Goal: Information Seeking & Learning: Learn about a topic

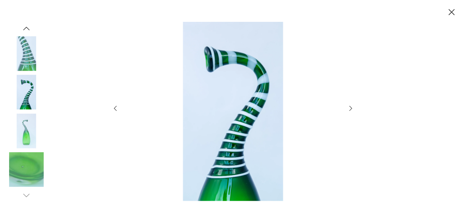
click at [26, 56] on img at bounding box center [26, 53] width 35 height 35
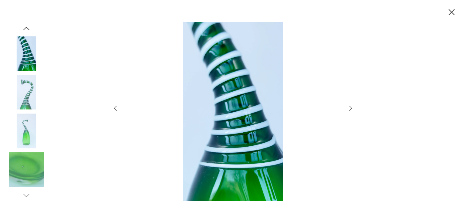
click at [453, 11] on icon "button" at bounding box center [452, 12] width 6 height 6
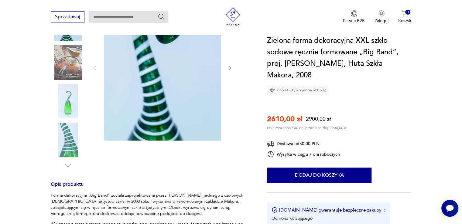
scroll to position [121, 0]
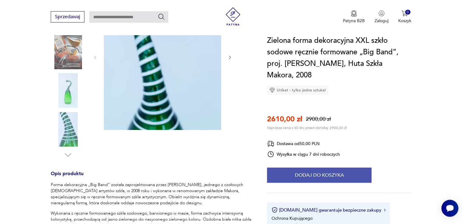
click at [329, 168] on button "Dodaj do koszyka" at bounding box center [319, 175] width 104 height 15
click at [313, 168] on button "Dodaj do koszyka" at bounding box center [319, 175] width 104 height 15
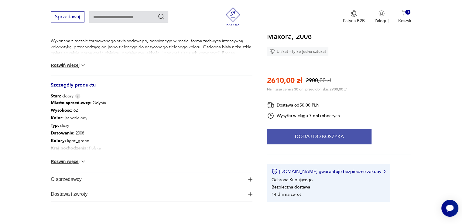
scroll to position [304, 0]
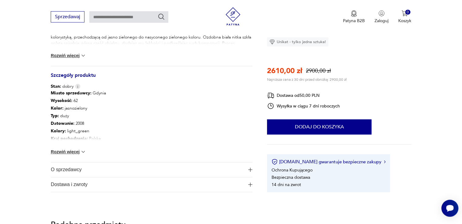
click at [68, 149] on button "Rozwiń więcej" at bounding box center [68, 152] width 35 height 6
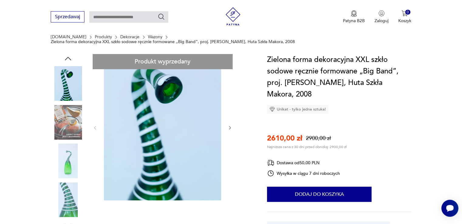
scroll to position [0, 0]
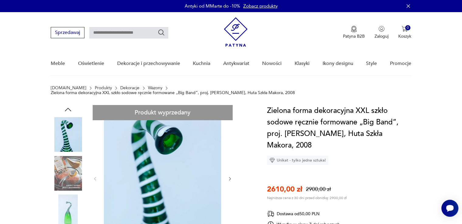
click at [108, 32] on input "text" at bounding box center [128, 33] width 79 height 12
type input "**********"
click at [162, 32] on icon "Szukaj" at bounding box center [161, 32] width 7 height 7
type input "**********"
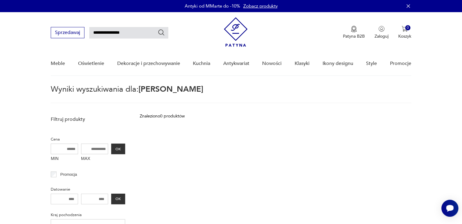
click at [146, 35] on input "**********" at bounding box center [128, 33] width 79 height 12
type input "**********"
click at [163, 31] on icon "Szukaj" at bounding box center [161, 32] width 6 height 6
type input "**********"
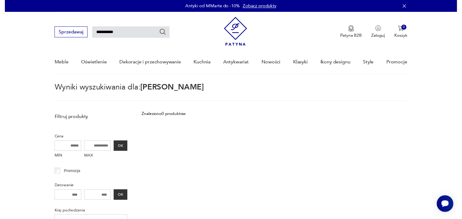
scroll to position [22, 0]
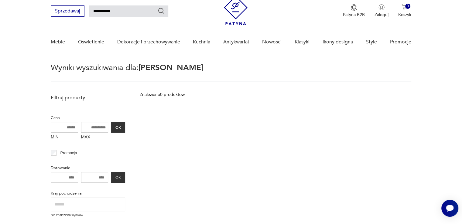
click at [123, 11] on input "**********" at bounding box center [128, 11] width 79 height 12
type input "*****"
click at [160, 11] on icon "Szukaj" at bounding box center [161, 10] width 7 height 7
type input "*****"
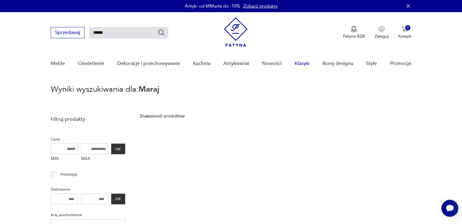
click at [303, 61] on link "Klasyki" at bounding box center [301, 63] width 15 height 23
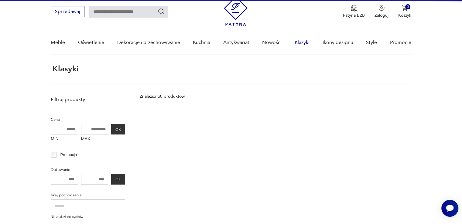
scroll to position [22, 0]
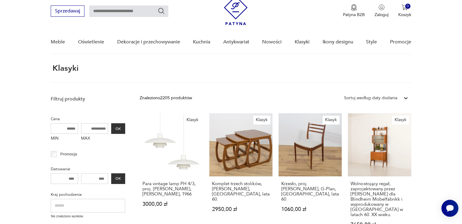
click at [119, 9] on input "text" at bounding box center [128, 11] width 79 height 12
type input "**********"
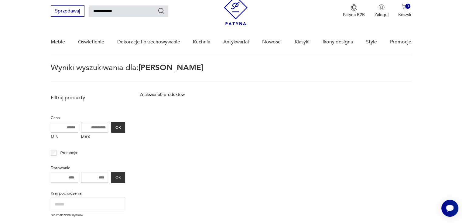
click at [240, 8] on img at bounding box center [236, 10] width 24 height 29
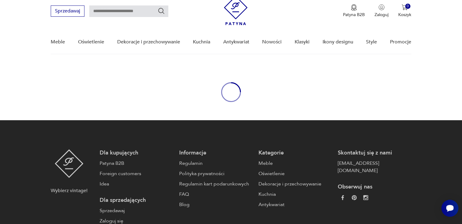
click at [233, 14] on img at bounding box center [236, 10] width 24 height 29
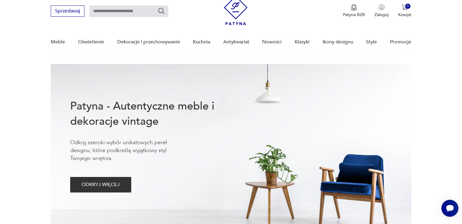
click at [121, 12] on input "text" at bounding box center [128, 11] width 79 height 12
type input "*****"
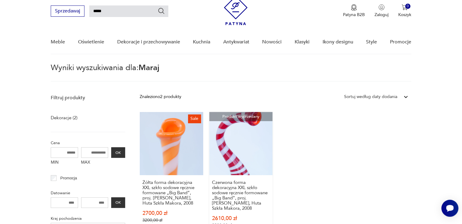
click at [225, 162] on link "Produkt wyprzedany Czerwona forma dekoracyjna XXL szkło sodowe ręcznie formowan…" at bounding box center [240, 176] width 63 height 128
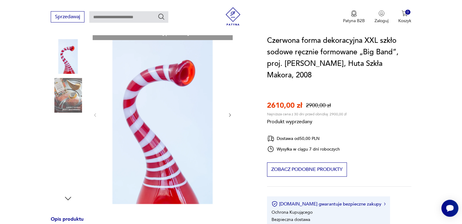
scroll to position [91, 0]
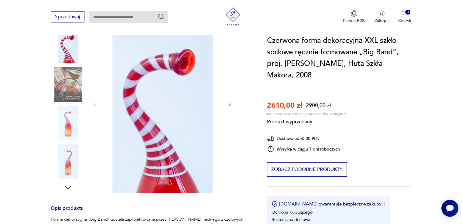
click at [157, 151] on div "Produkt wyprzedany Opis produktu Forma dekoracyjna „Big Band” została zaprojekt…" at bounding box center [152, 211] width 202 height 395
click at [70, 120] on div "Produkt wyprzedany Opis produktu Forma dekoracyjna „Big Band” została zaprojekt…" at bounding box center [152, 211] width 202 height 395
click at [65, 127] on div "Produkt wyprzedany Opis produktu Forma dekoracyjna „Big Band” została zaprojekt…" at bounding box center [152, 211] width 202 height 395
click at [232, 100] on div "Produkt wyprzedany Opis produktu Forma dekoracyjna „Big Band” została zaprojekt…" at bounding box center [152, 211] width 202 height 395
click at [229, 99] on div "Produkt wyprzedany Opis produktu Forma dekoracyjna „Big Band” została zaprojekt…" at bounding box center [152, 211] width 202 height 395
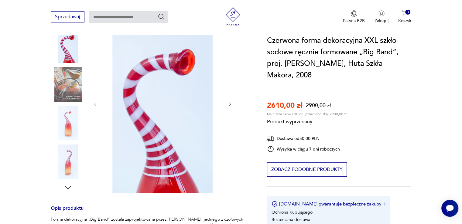
click at [171, 159] on div "Produkt wyprzedany Opis produktu Forma dekoracyjna „Big Band” została zaprojekt…" at bounding box center [152, 211] width 202 height 395
click at [67, 166] on div "Produkt wyprzedany Opis produktu Forma dekoracyjna „Big Band” została zaprojekt…" at bounding box center [152, 211] width 202 height 395
click at [160, 170] on div "Produkt wyprzedany Opis produktu Forma dekoracyjna „Big Band” została zaprojekt…" at bounding box center [152, 211] width 202 height 395
drag, startPoint x: 147, startPoint y: 59, endPoint x: 109, endPoint y: 93, distance: 51.2
click at [147, 60] on div "Produkt wyprzedany Opis produktu Forma dekoracyjna „Big Band” została zaprojekt…" at bounding box center [152, 211] width 202 height 395
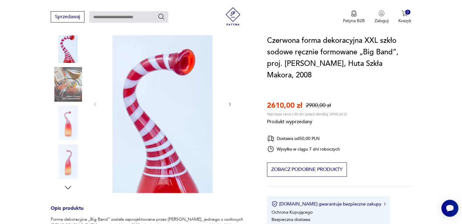
click at [65, 162] on div "Produkt wyprzedany Opis produktu Forma dekoracyjna „Big Band” została zaprojekt…" at bounding box center [152, 211] width 202 height 395
click at [65, 161] on div "Produkt wyprzedany Opis produktu Forma dekoracyjna „Big Band” została zaprojekt…" at bounding box center [152, 211] width 202 height 395
click at [69, 182] on div "Produkt wyprzedany Opis produktu Forma dekoracyjna „Big Band” została zaprojekt…" at bounding box center [152, 211] width 202 height 395
click at [72, 73] on div "Produkt wyprzedany Opis produktu Forma dekoracyjna „Big Band” została zaprojekt…" at bounding box center [152, 211] width 202 height 395
click at [230, 99] on div "Produkt wyprzedany Opis produktu Forma dekoracyjna „Big Band” została zaprojekt…" at bounding box center [152, 211] width 202 height 395
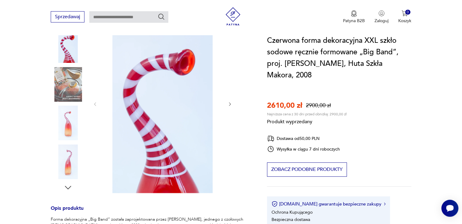
click at [230, 99] on div "Produkt wyprzedany Opis produktu Forma dekoracyjna „Big Band” została zaprojekt…" at bounding box center [152, 211] width 202 height 395
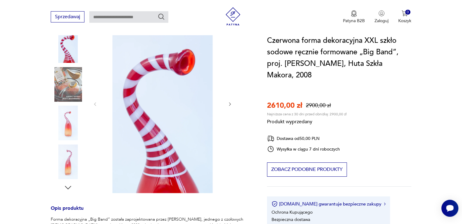
click at [230, 99] on div "Produkt wyprzedany Opis produktu Forma dekoracyjna „Big Band” została zaprojekt…" at bounding box center [152, 211] width 202 height 395
click at [171, 172] on div "Produkt wyprzedany Opis produktu Forma dekoracyjna „Big Band” została zaprojekt…" at bounding box center [152, 211] width 202 height 395
click at [186, 174] on div "Produkt wyprzedany Opis produktu Forma dekoracyjna „Big Band” została zaprojekt…" at bounding box center [152, 211] width 202 height 395
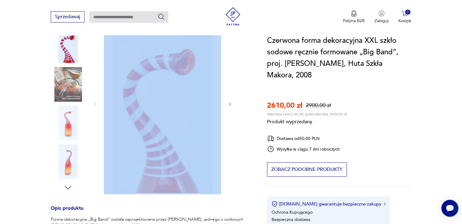
click at [186, 174] on div "Produkt wyprzedany Opis produktu Forma dekoracyjna „Big Band” została zaprojekt…" at bounding box center [152, 211] width 202 height 395
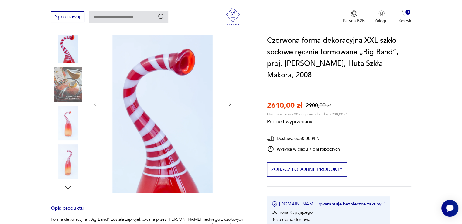
click at [67, 123] on div "Produkt wyprzedany Opis produktu Forma dekoracyjna „Big Band” została zaprojekt…" at bounding box center [152, 211] width 202 height 395
click at [69, 131] on div "Produkt wyprzedany Opis produktu Forma dekoracyjna „Big Band” została zaprojekt…" at bounding box center [152, 211] width 202 height 395
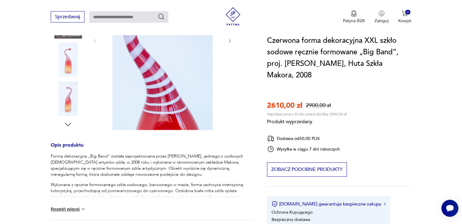
scroll to position [61, 0]
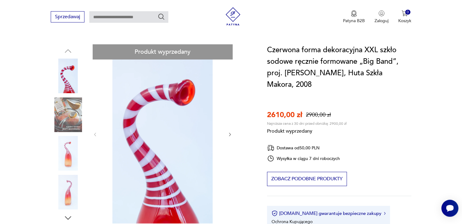
drag, startPoint x: 69, startPoint y: 118, endPoint x: 63, endPoint y: 85, distance: 33.3
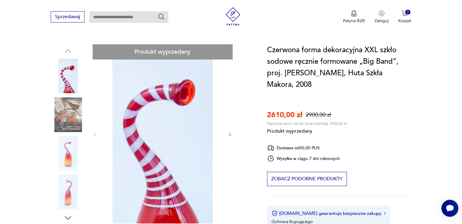
drag, startPoint x: 70, startPoint y: 196, endPoint x: 70, endPoint y: 199, distance: 3.1
drag, startPoint x: 66, startPoint y: 212, endPoint x: 117, endPoint y: 192, distance: 54.5
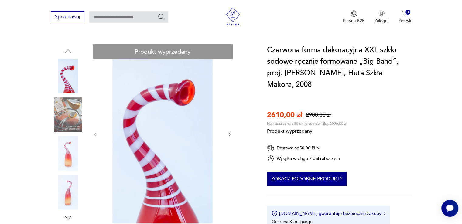
drag, startPoint x: 307, startPoint y: 162, endPoint x: 294, endPoint y: 163, distance: 13.4
click at [307, 172] on button "Zobacz podobne produkty" at bounding box center [307, 179] width 80 height 14
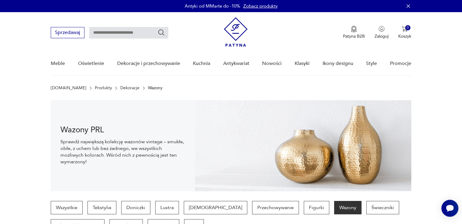
drag, startPoint x: 100, startPoint y: 32, endPoint x: 96, endPoint y: 28, distance: 5.4
click at [99, 32] on input "text" at bounding box center [128, 33] width 79 height 12
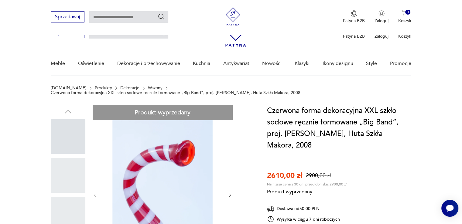
type input "*****"
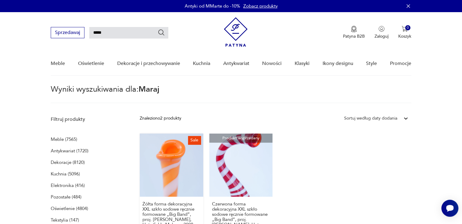
click at [179, 168] on link "Sale Żółta forma dekoracyjna XXL szkło sodowe ręcznie formowane „Big Band”, pro…" at bounding box center [171, 198] width 63 height 128
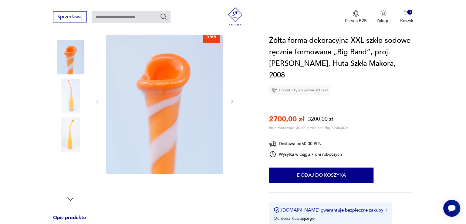
scroll to position [91, 0]
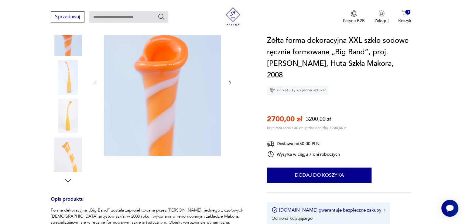
click at [69, 82] on img at bounding box center [68, 77] width 35 height 35
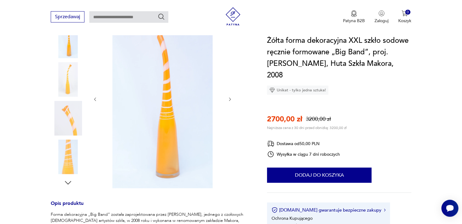
click at [68, 125] on img at bounding box center [68, 118] width 35 height 35
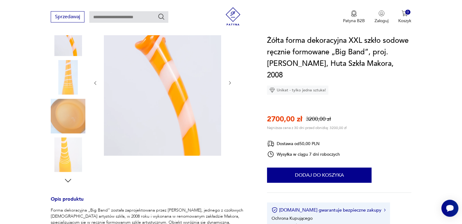
click at [178, 121] on img at bounding box center [162, 82] width 117 height 147
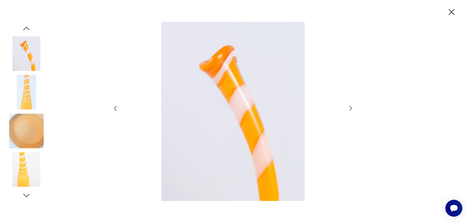
click at [35, 127] on img at bounding box center [26, 131] width 35 height 35
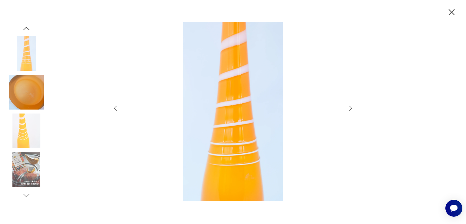
click at [237, 159] on img at bounding box center [233, 111] width 216 height 179
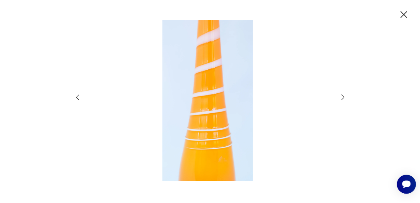
scroll to position [0, 0]
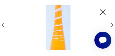
click at [61, 33] on img at bounding box center [58, 27] width 95 height 45
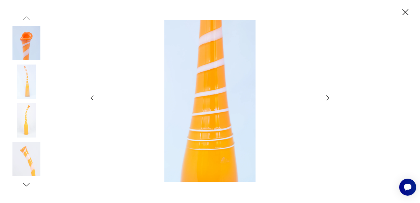
click at [28, 159] on img at bounding box center [26, 159] width 35 height 35
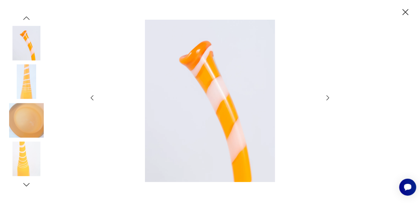
click at [25, 167] on img at bounding box center [26, 159] width 35 height 35
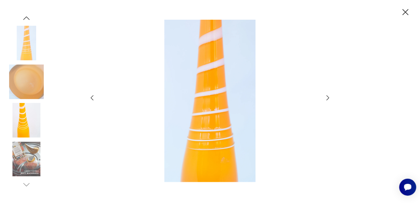
click at [25, 168] on img at bounding box center [26, 159] width 35 height 35
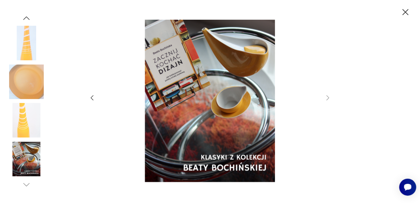
click at [19, 128] on img at bounding box center [26, 120] width 35 height 35
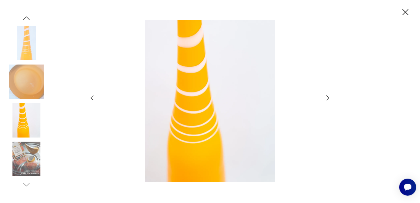
click at [27, 80] on img at bounding box center [26, 82] width 35 height 35
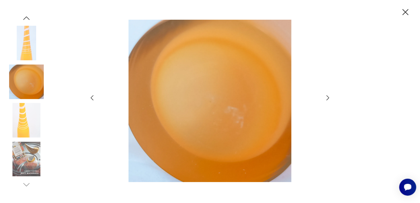
click at [27, 46] on img at bounding box center [26, 43] width 35 height 35
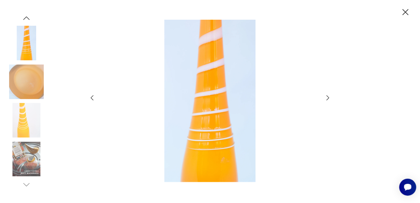
click at [26, 17] on icon "button" at bounding box center [26, 17] width 6 height 3
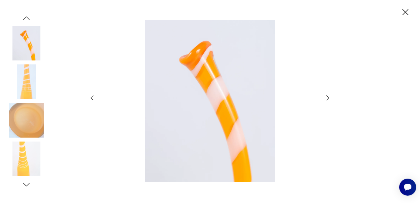
click at [26, 17] on icon "button" at bounding box center [26, 17] width 6 height 3
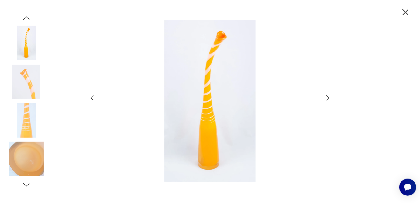
click at [25, 49] on img at bounding box center [26, 43] width 35 height 35
click at [27, 127] on img at bounding box center [26, 120] width 35 height 35
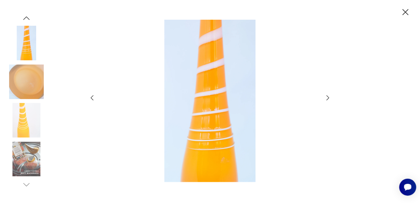
click at [407, 13] on icon "button" at bounding box center [405, 12] width 11 height 11
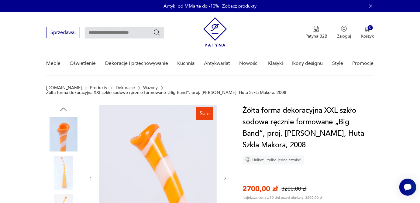
click at [239, 3] on link "Zobacz produkty" at bounding box center [239, 6] width 34 height 6
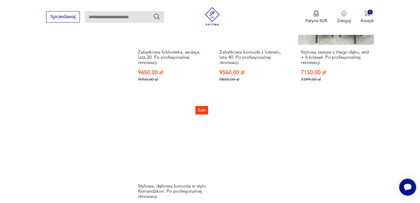
scroll to position [815, 0]
